Goal: Information Seeking & Learning: Learn about a topic

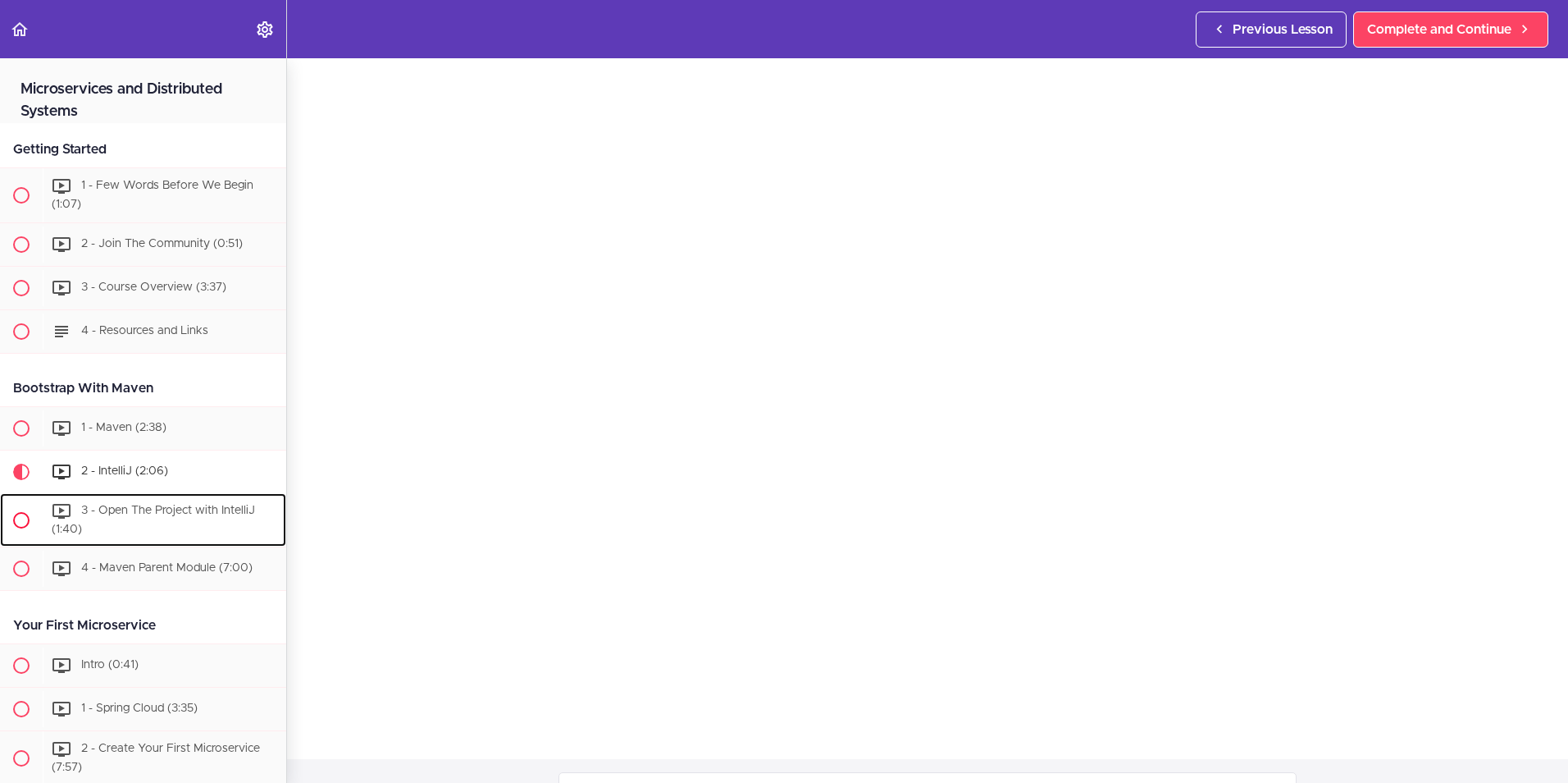
click at [129, 520] on div "3 - Open The Project with IntelliJ (1:40)" at bounding box center [164, 519] width 243 height 54
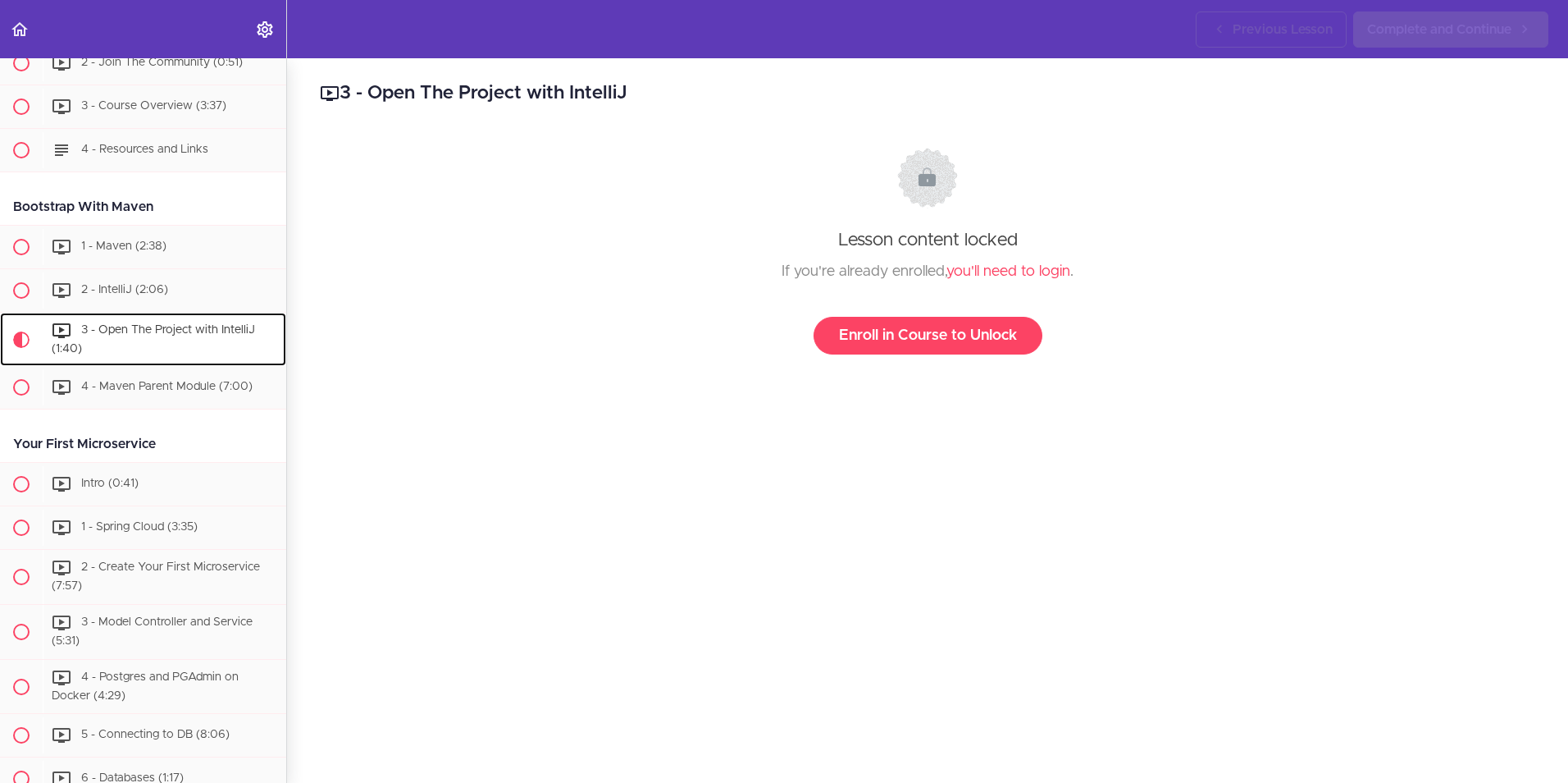
scroll to position [349, 0]
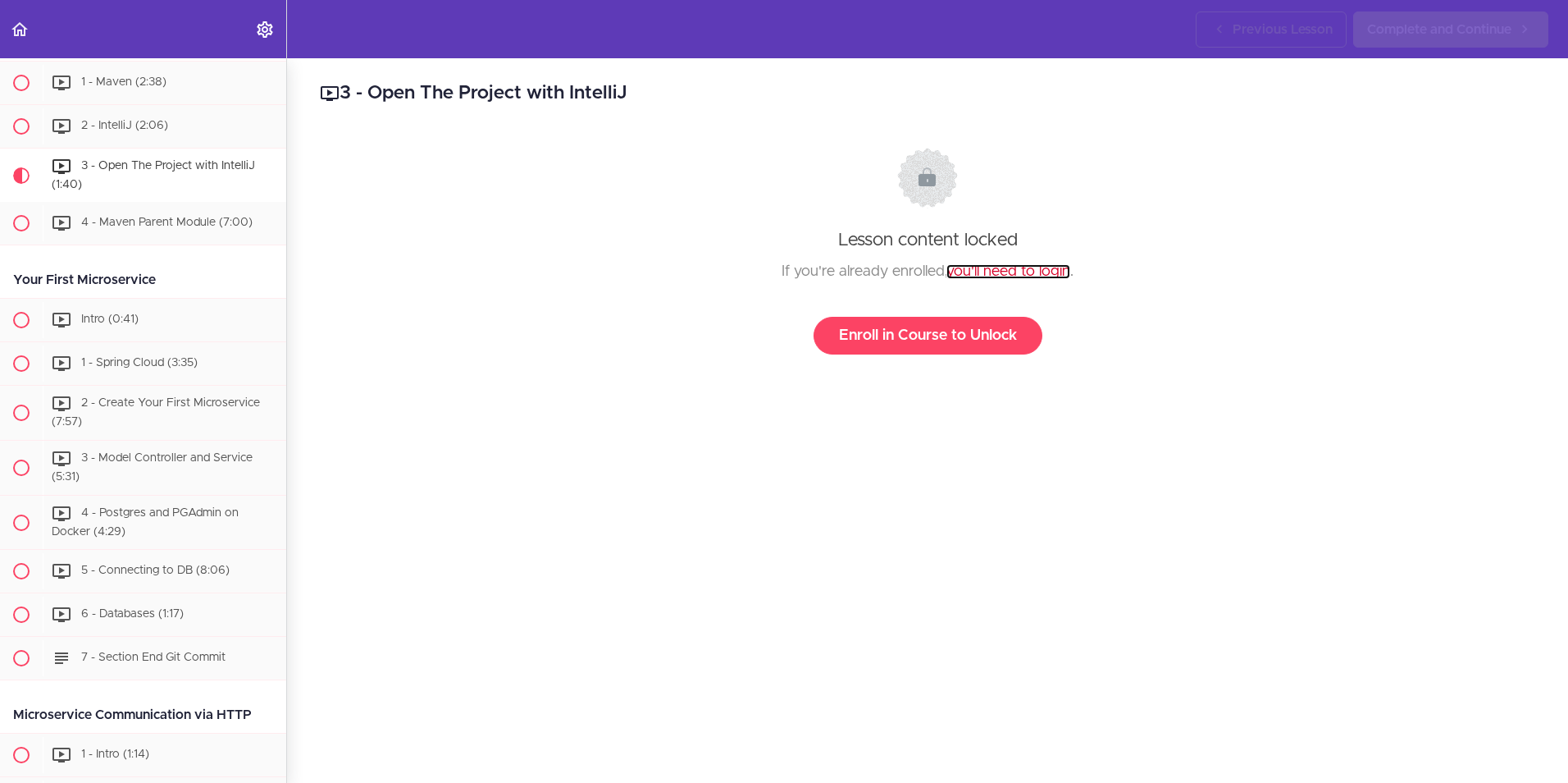
click at [1036, 269] on link "you'll need to login" at bounding box center [1009, 271] width 124 height 15
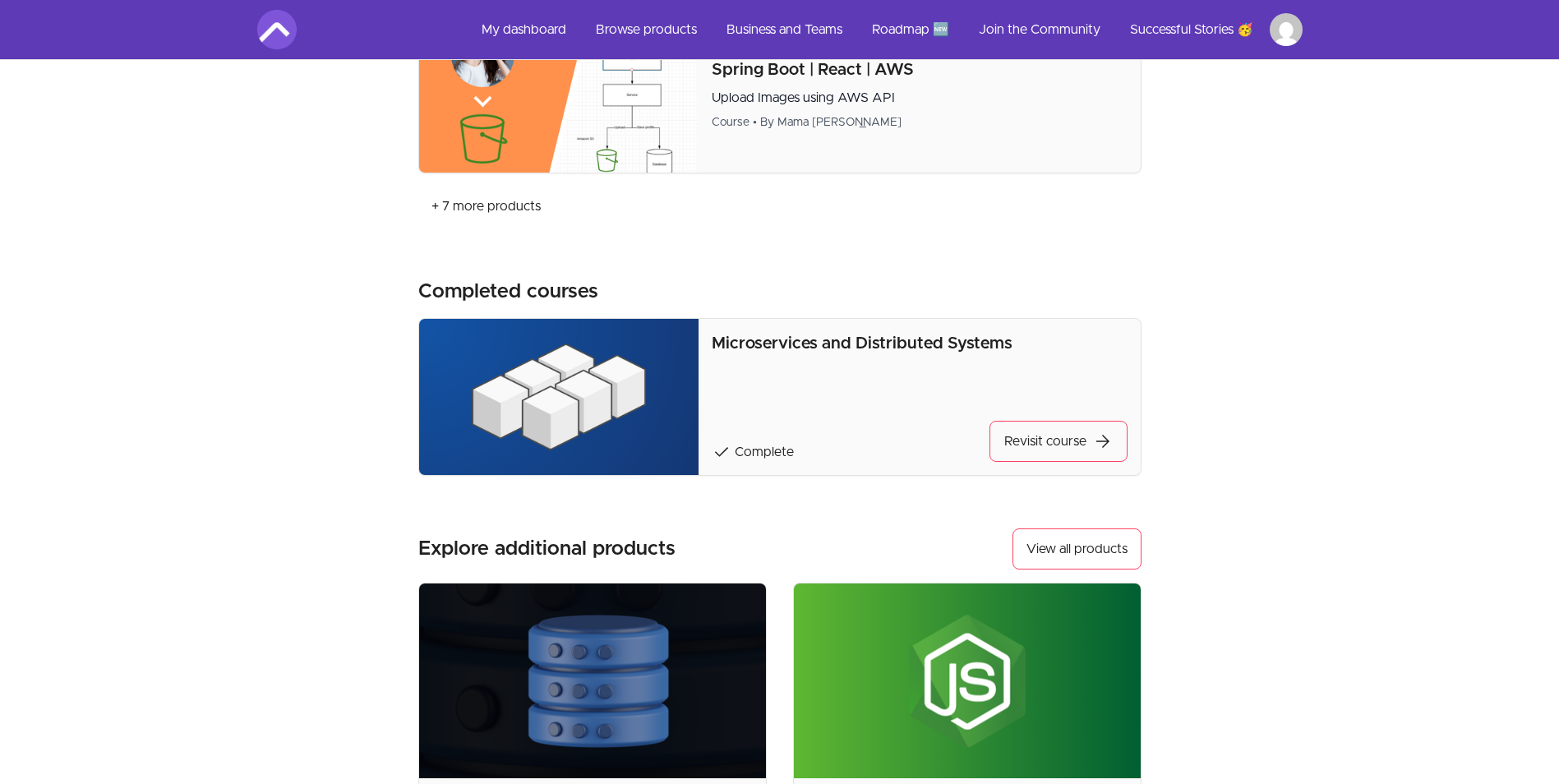
scroll to position [1149, 0]
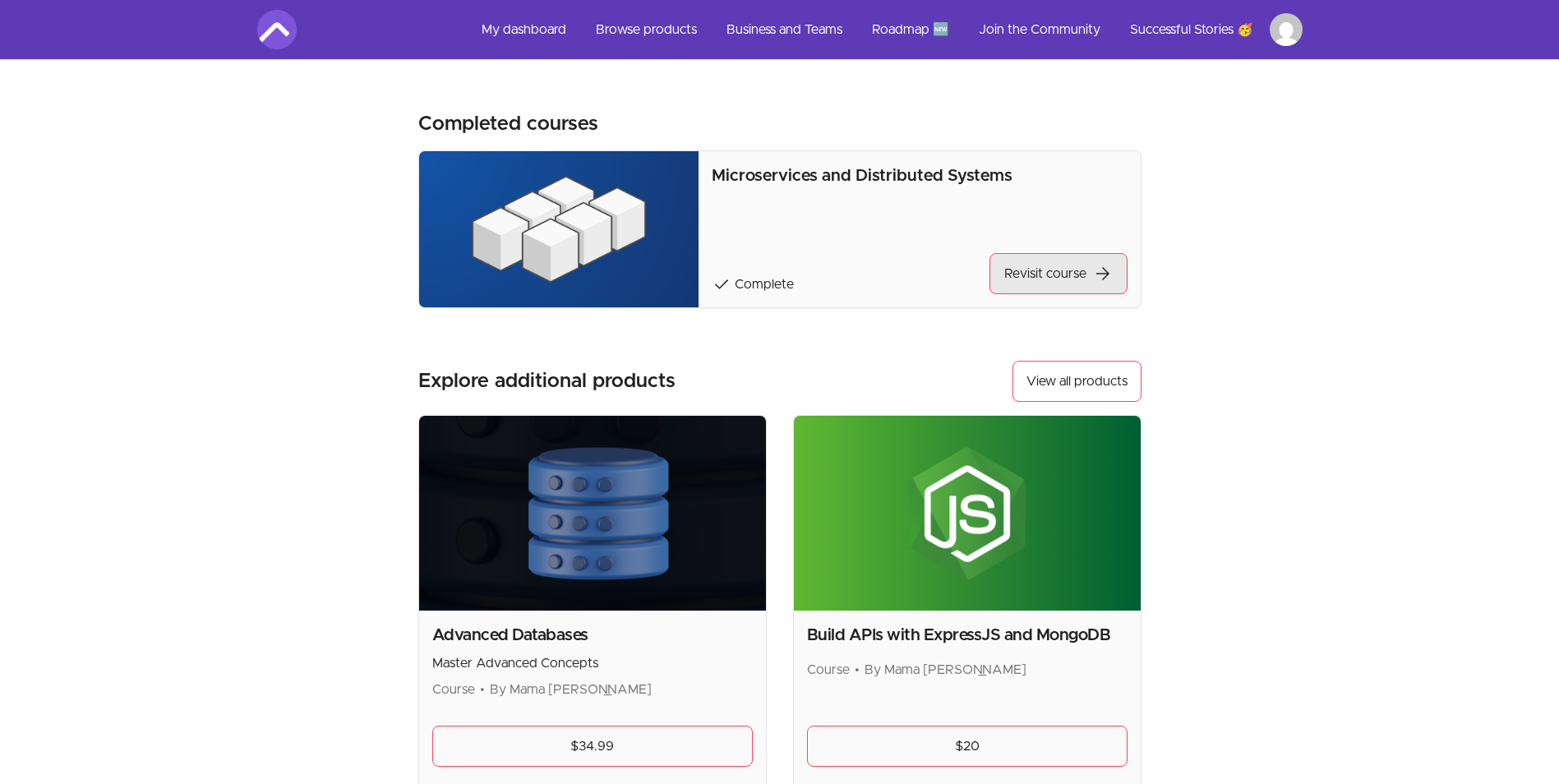
click at [1029, 283] on link "Revisit course arrow_forward" at bounding box center [1059, 273] width 138 height 41
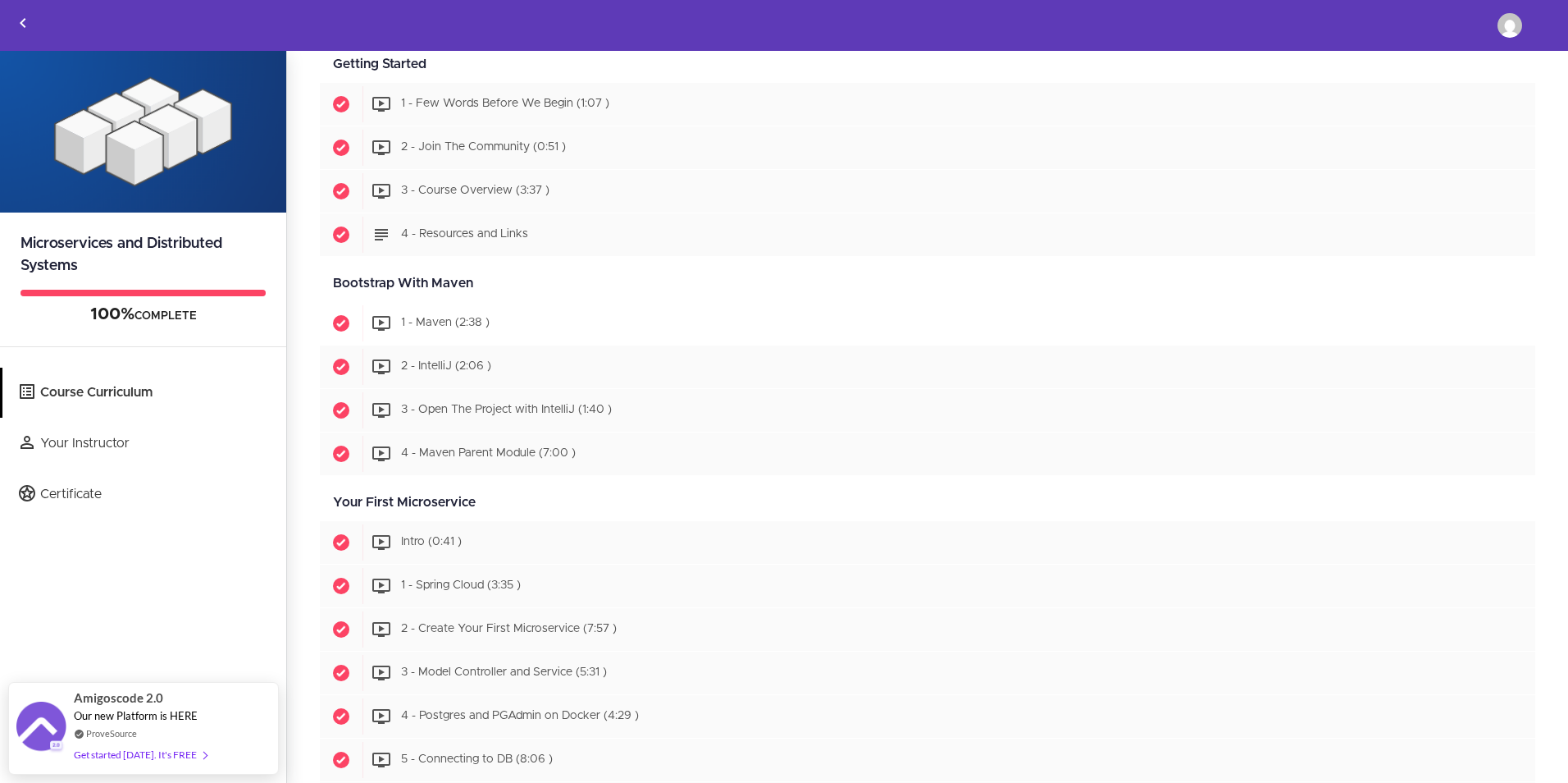
scroll to position [246, 0]
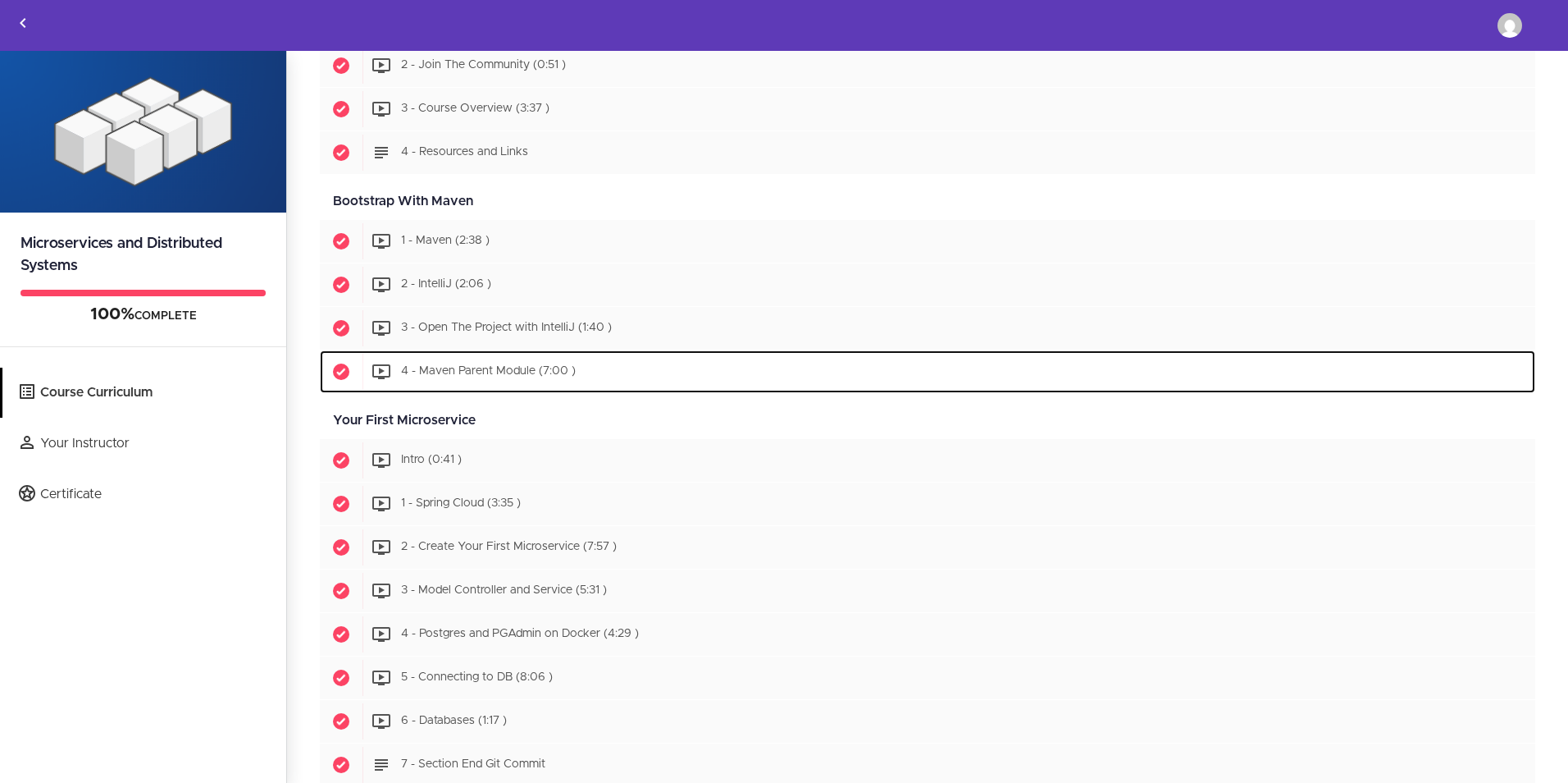
click at [443, 367] on span "4 - Maven Parent Module (7:00 )" at bounding box center [489, 372] width 175 height 12
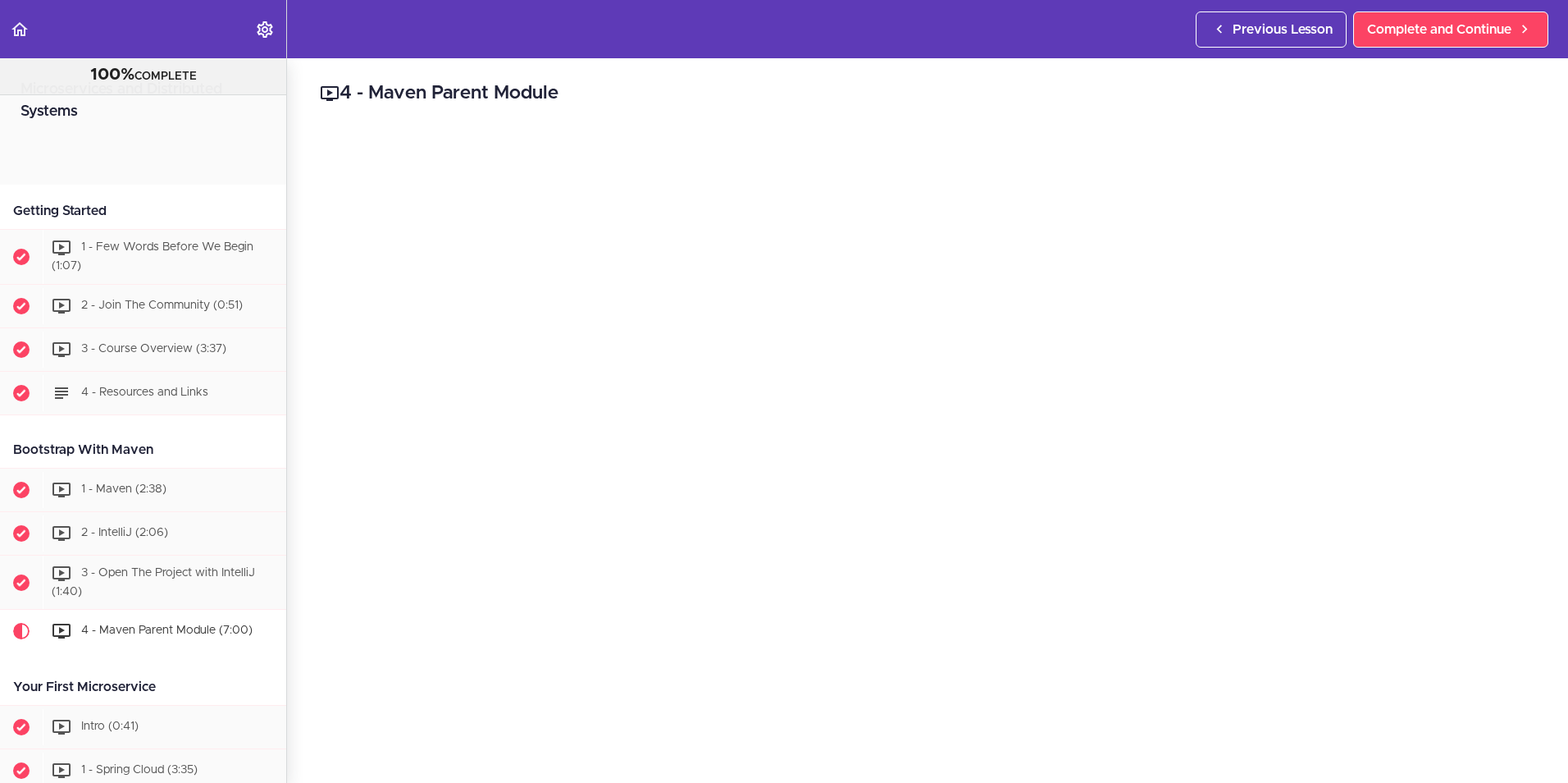
scroll to position [510, 0]
